Goal: Information Seeking & Learning: Learn about a topic

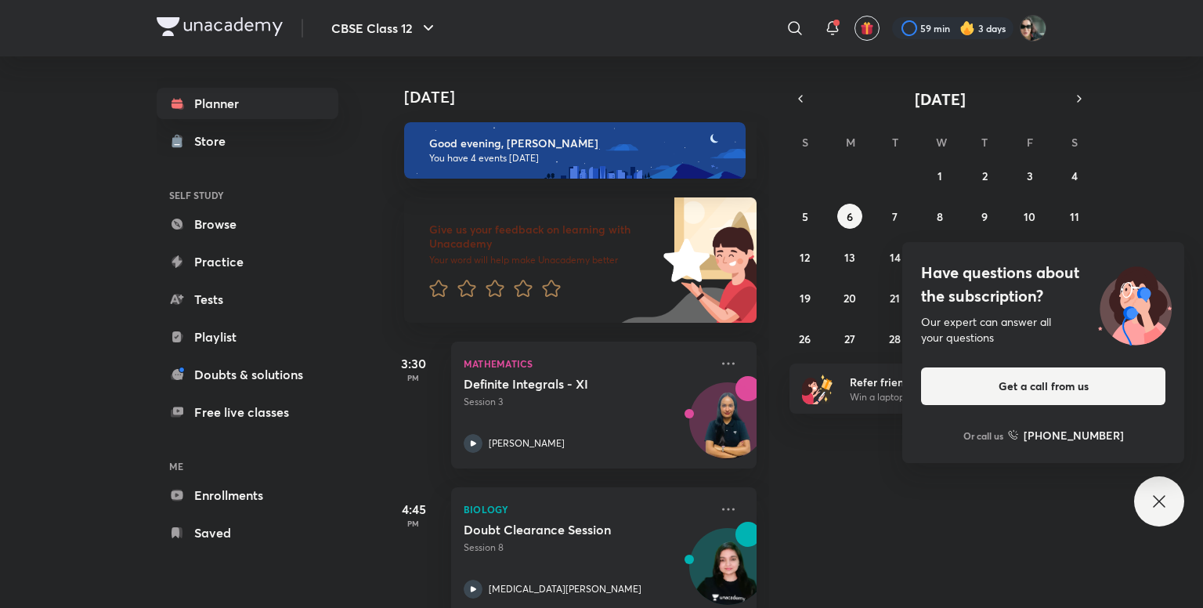
scroll to position [322, 0]
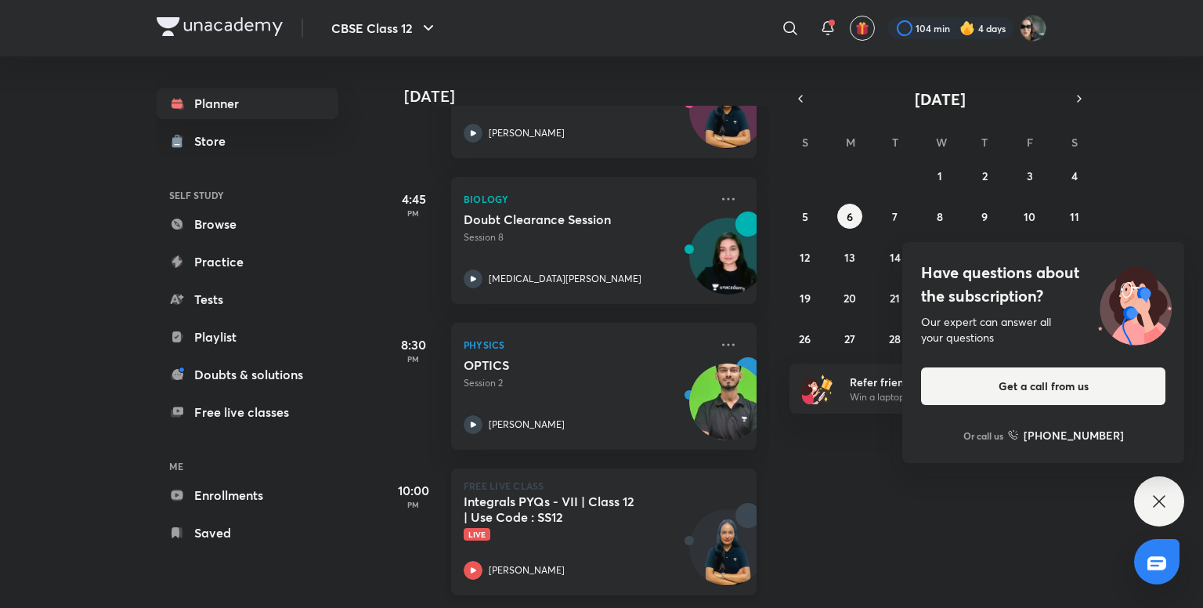
click at [568, 561] on div "[PERSON_NAME]" at bounding box center [587, 570] width 246 height 19
click at [554, 493] on h5 "Integrals PYQs - VII | Class 12 | Use Code : SS12" at bounding box center [561, 508] width 195 height 31
click at [839, 498] on div "Today Good evening, Arihant You have 4 events today Give us your feedback on le…" at bounding box center [791, 331] width 818 height 551
click at [663, 512] on div "Integrals PYQs - VII | Class 12 | Use Code : SS12 Live" at bounding box center [587, 516] width 246 height 47
click at [808, 486] on div "Today Good evening, Arihant You have 4 events today Give us your feedback on le…" at bounding box center [791, 331] width 818 height 551
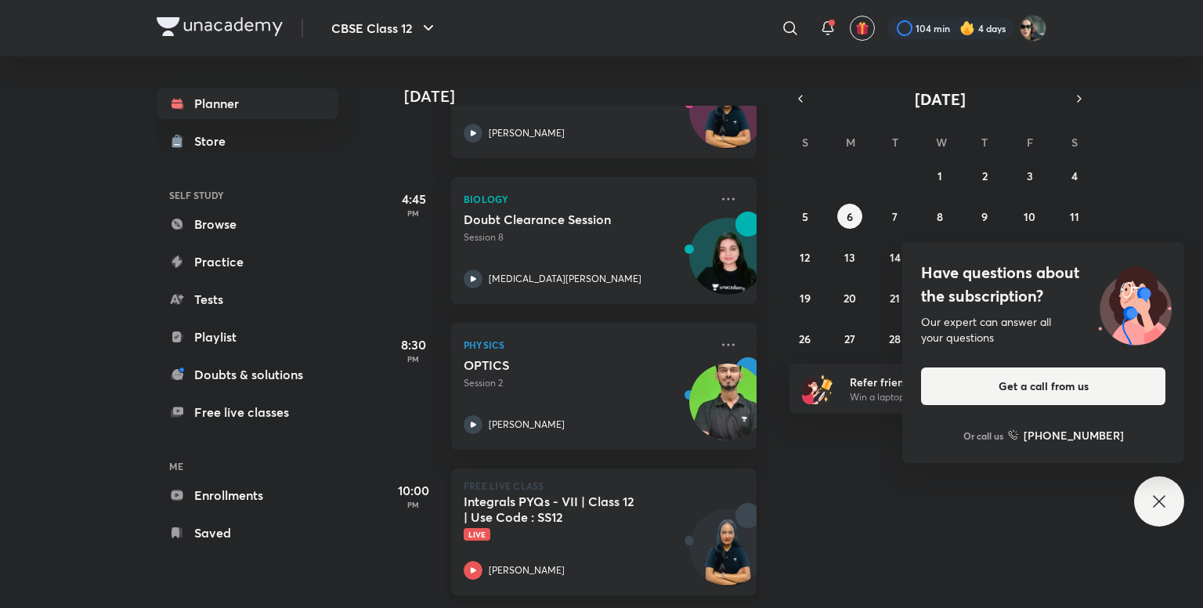
click at [631, 528] on p "Live" at bounding box center [587, 534] width 246 height 13
click at [501, 481] on p "FREE LIVE CLASS" at bounding box center [604, 485] width 280 height 9
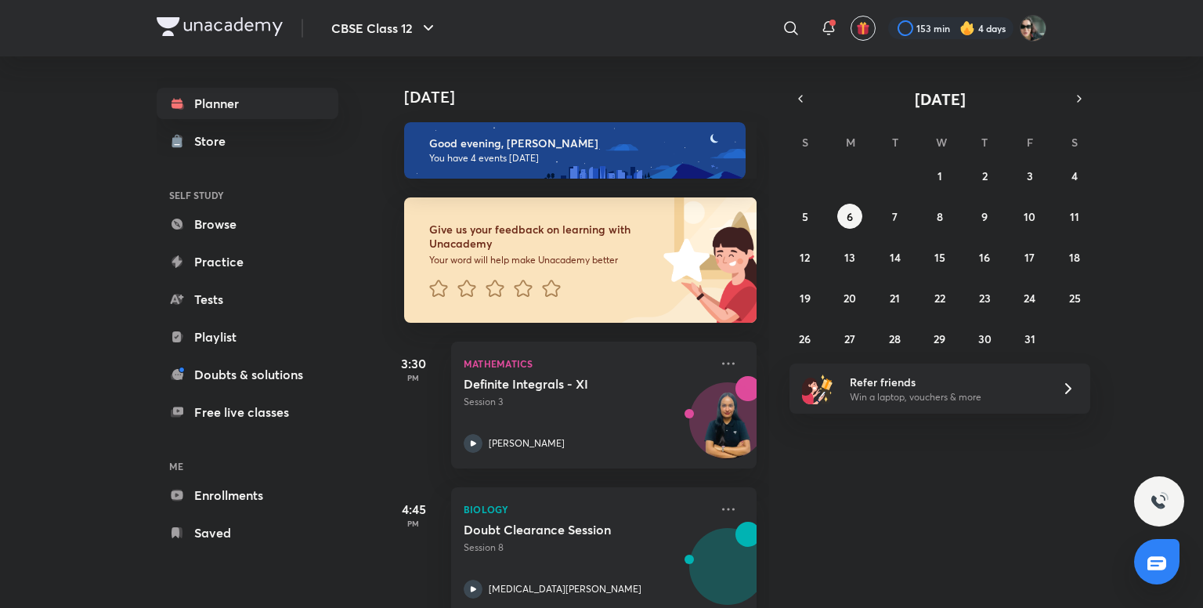
scroll to position [322, 0]
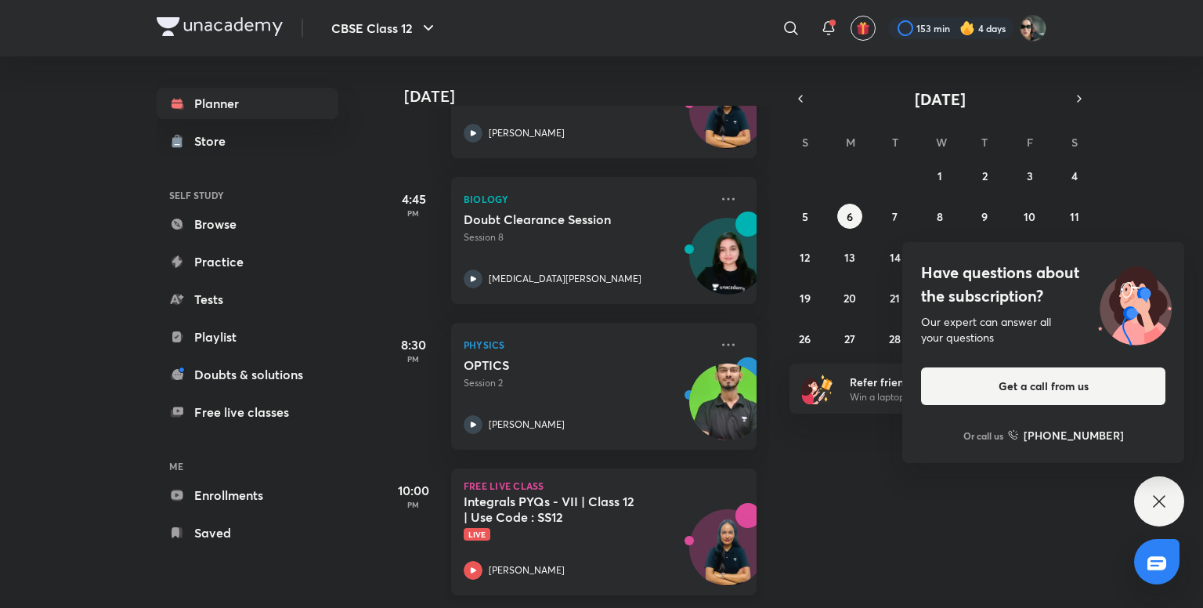
click at [573, 496] on h5 "Integrals PYQs - VII | Class 12 | Use Code : SS12" at bounding box center [561, 508] width 195 height 31
